Goal: Transaction & Acquisition: Purchase product/service

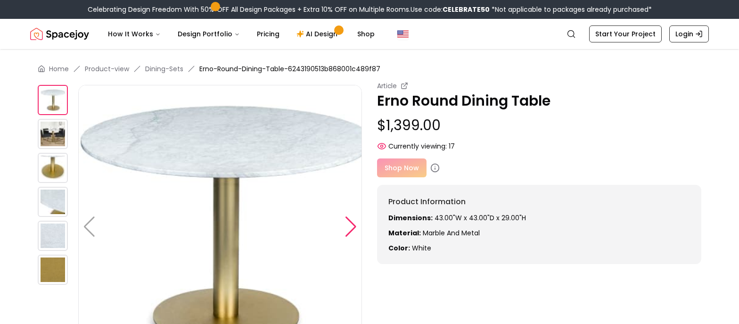
click at [357, 225] on div at bounding box center [351, 226] width 13 height 21
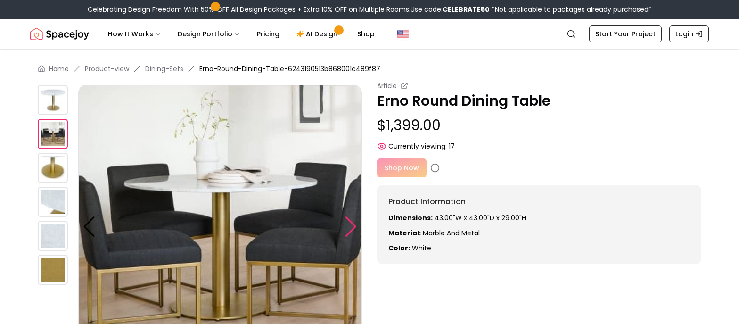
click at [357, 225] on div at bounding box center [351, 226] width 13 height 21
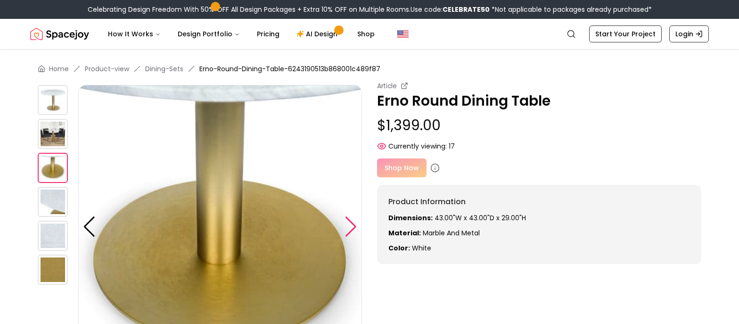
click at [357, 225] on div at bounding box center [351, 226] width 13 height 21
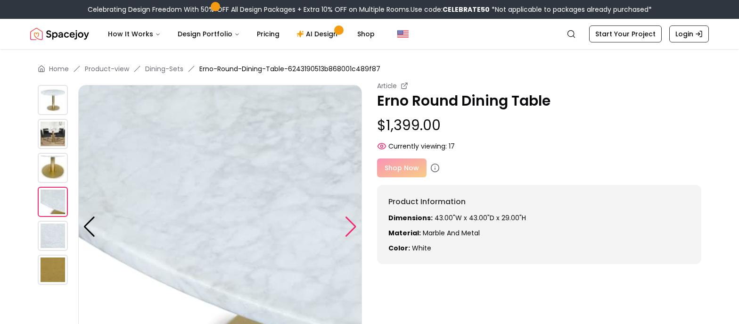
click at [357, 225] on div at bounding box center [351, 226] width 13 height 21
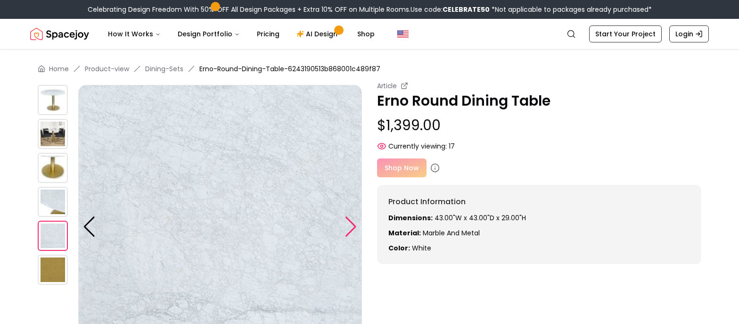
click at [357, 225] on div at bounding box center [351, 226] width 13 height 21
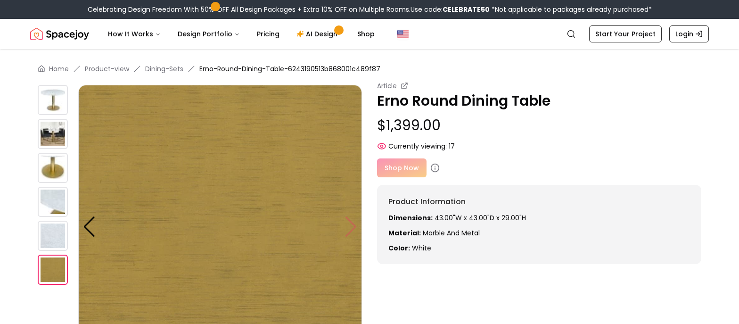
click at [357, 225] on img at bounding box center [220, 227] width 284 height 284
click at [353, 226] on img at bounding box center [220, 227] width 284 height 284
click at [62, 271] on img at bounding box center [53, 270] width 30 height 30
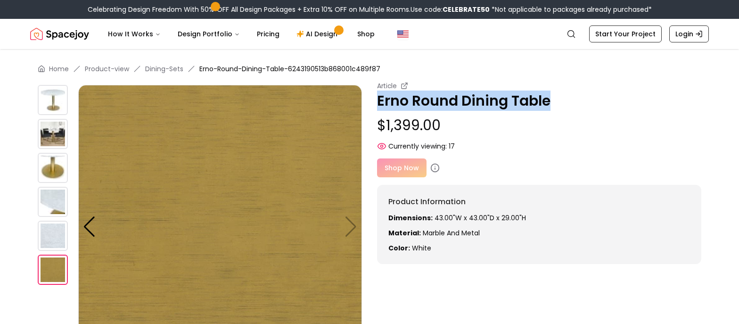
drag, startPoint x: 546, startPoint y: 100, endPoint x: 382, endPoint y: 99, distance: 163.6
click at [374, 101] on div "Article Erno Round Dining Table $1,399.00 Currently viewing: 17 Article Erno Ro…" at bounding box center [370, 225] width 664 height 288
